Goal: Transaction & Acquisition: Purchase product/service

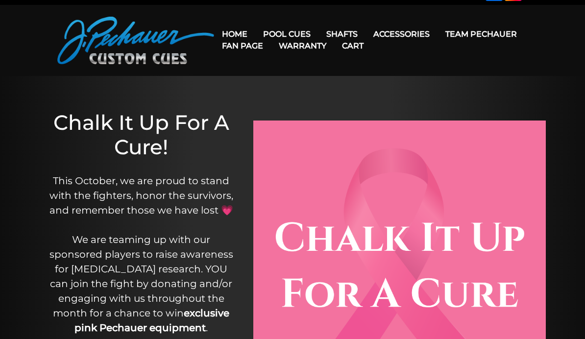
scroll to position [21, 0]
click at [438, 34] on link "Team Pechauer" at bounding box center [481, 33] width 87 height 25
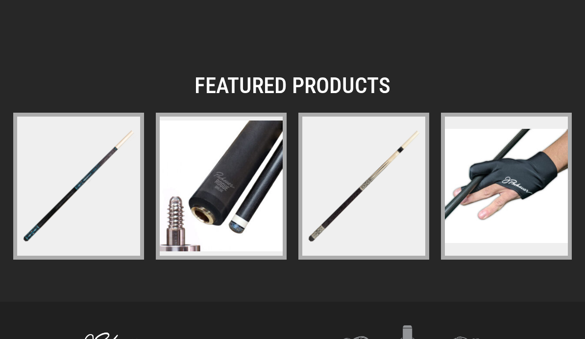
scroll to position [1541, 0]
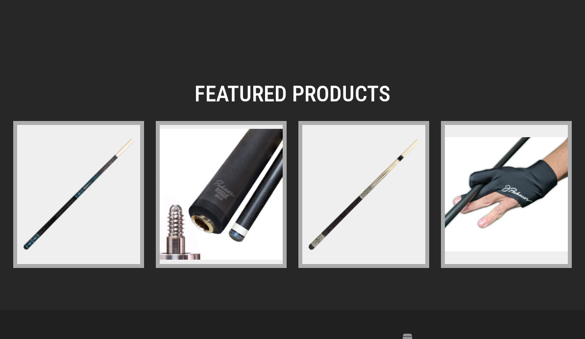
click at [52, 238] on img at bounding box center [78, 194] width 127 height 127
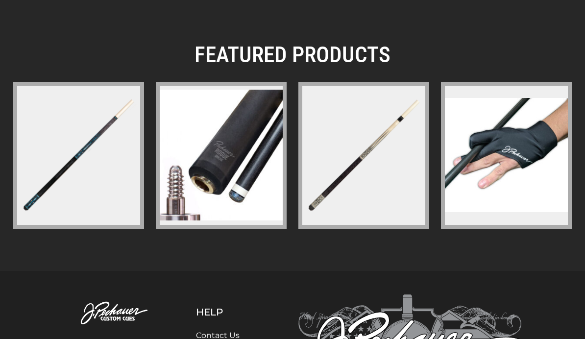
click at [328, 178] on img at bounding box center [363, 155] width 127 height 127
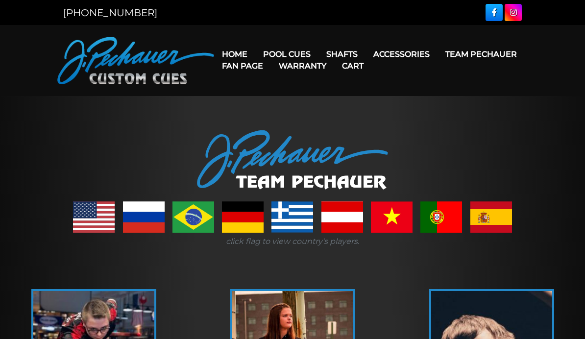
click at [59, 178] on div at bounding box center [292, 159] width 585 height 59
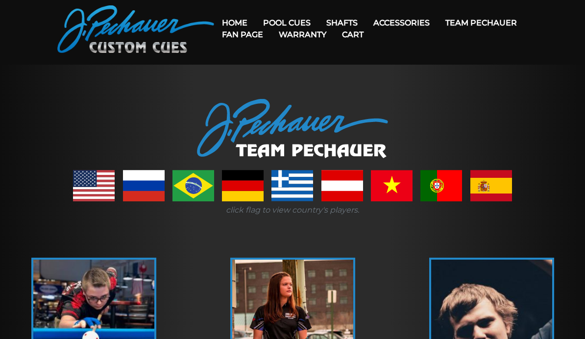
scroll to position [32, 0]
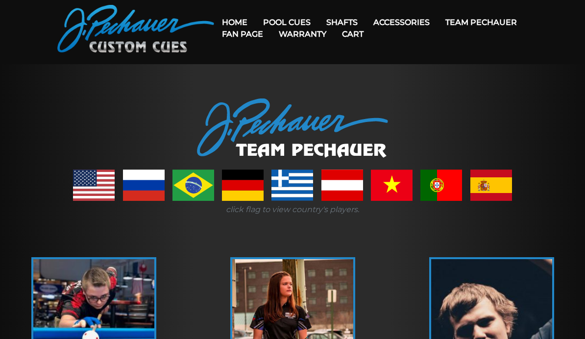
click at [438, 23] on link "Team Pechauer" at bounding box center [481, 22] width 87 height 25
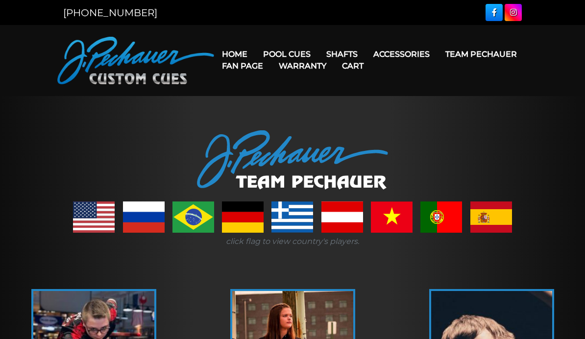
click at [438, 57] on link "Team Pechauer" at bounding box center [481, 54] width 87 height 25
click at [438, 58] on link "Team Pechauer" at bounding box center [481, 54] width 87 height 25
click at [438, 56] on link "Team Pechauer" at bounding box center [481, 54] width 87 height 25
click at [438, 55] on link "Team Pechauer" at bounding box center [481, 54] width 87 height 25
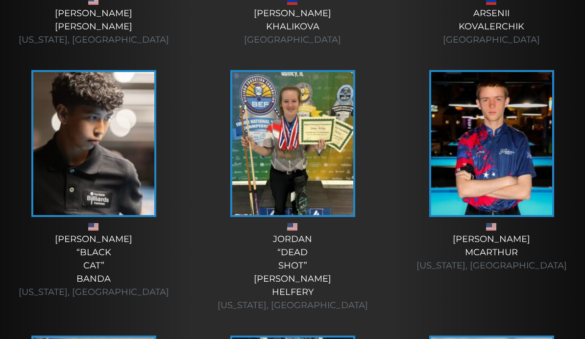
scroll to position [4095, 0]
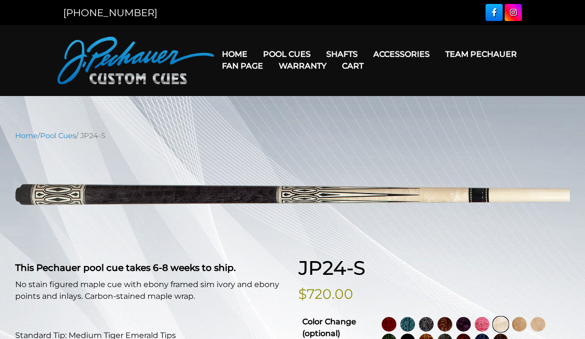
select select "********"
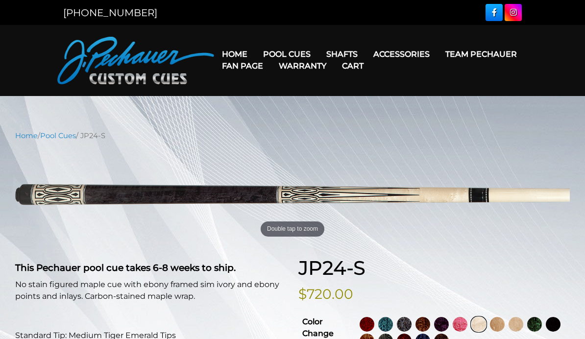
click at [334, 58] on link "Warranty" at bounding box center [302, 65] width 63 height 25
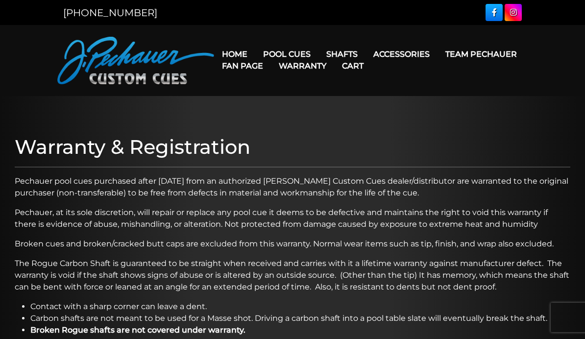
click at [389, 186] on link "Pechauer Tips" at bounding box center [419, 179] width 106 height 14
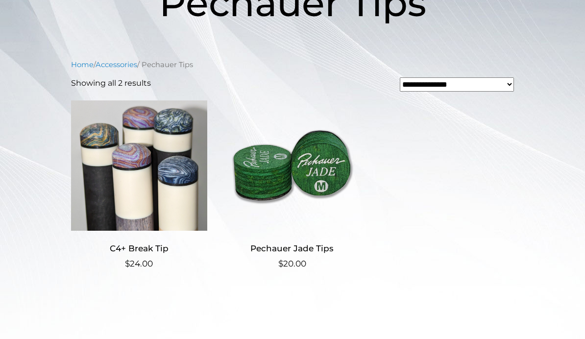
scroll to position [185, 0]
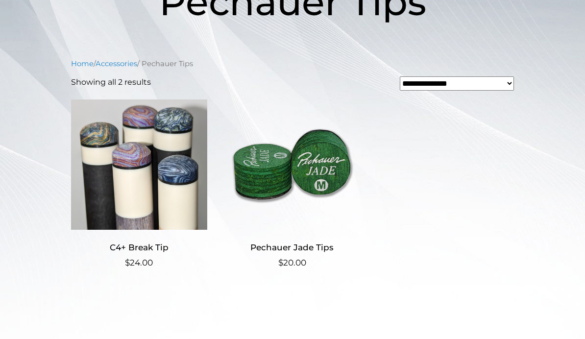
click at [263, 179] on img at bounding box center [292, 164] width 136 height 132
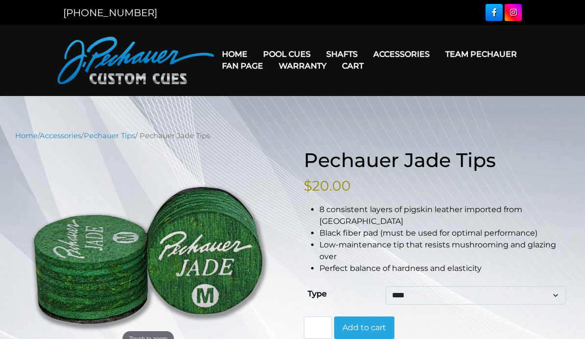
click at [279, 89] on link "JP Series (T) – NEW" at bounding box center [316, 82] width 121 height 14
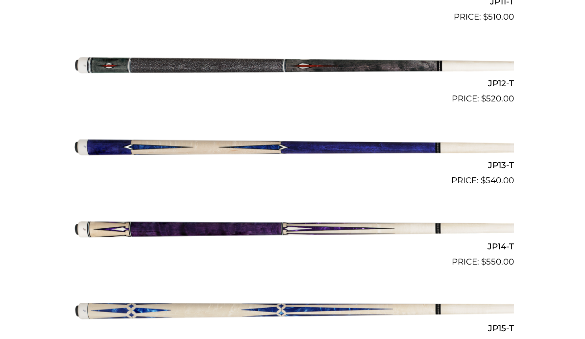
scroll to position [1189, 0]
